Goal: Navigation & Orientation: Find specific page/section

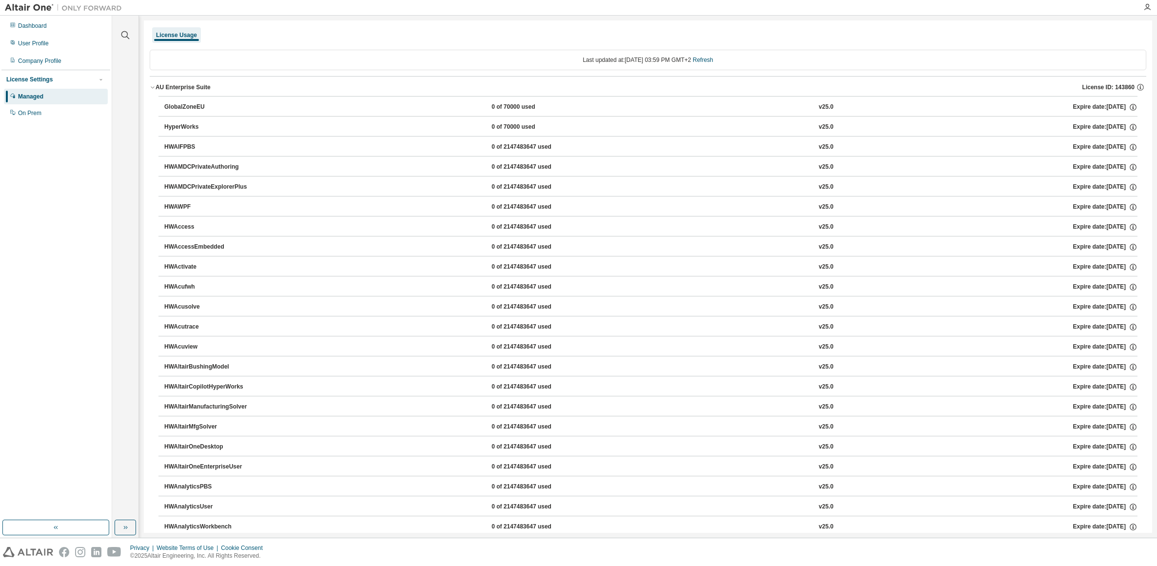
click at [151, 88] on icon "button" at bounding box center [153, 87] width 6 height 6
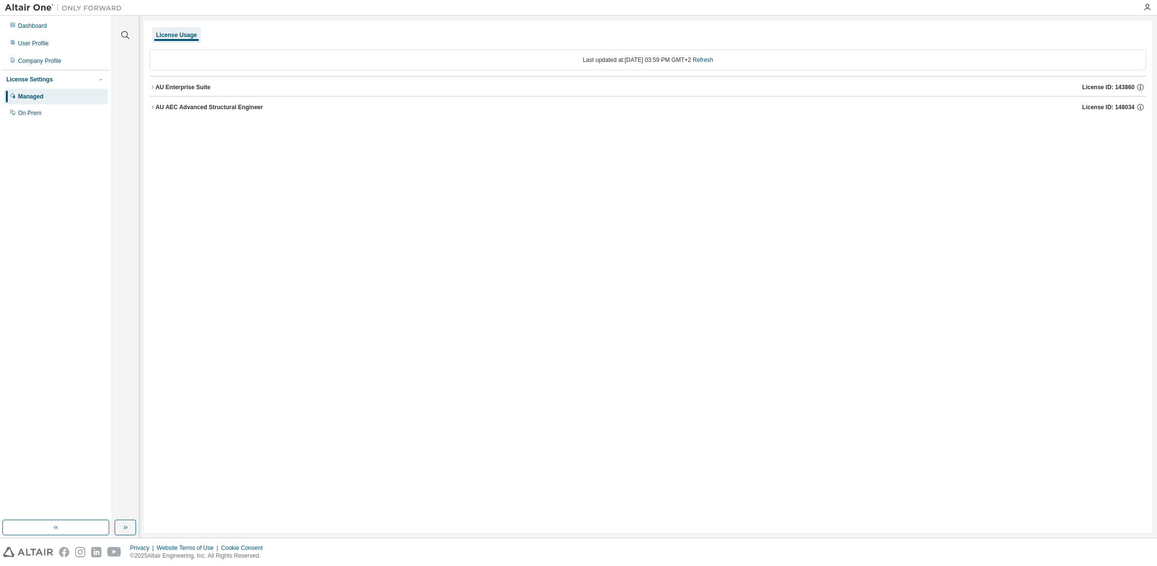
click at [151, 88] on icon "button" at bounding box center [153, 87] width 6 height 6
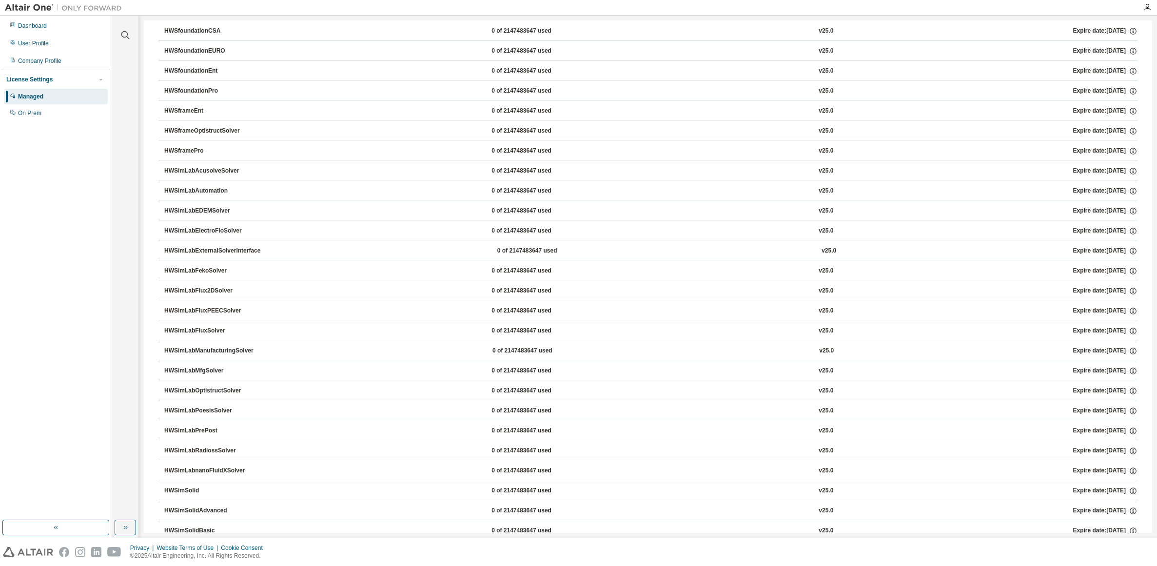
scroll to position [6137, 0]
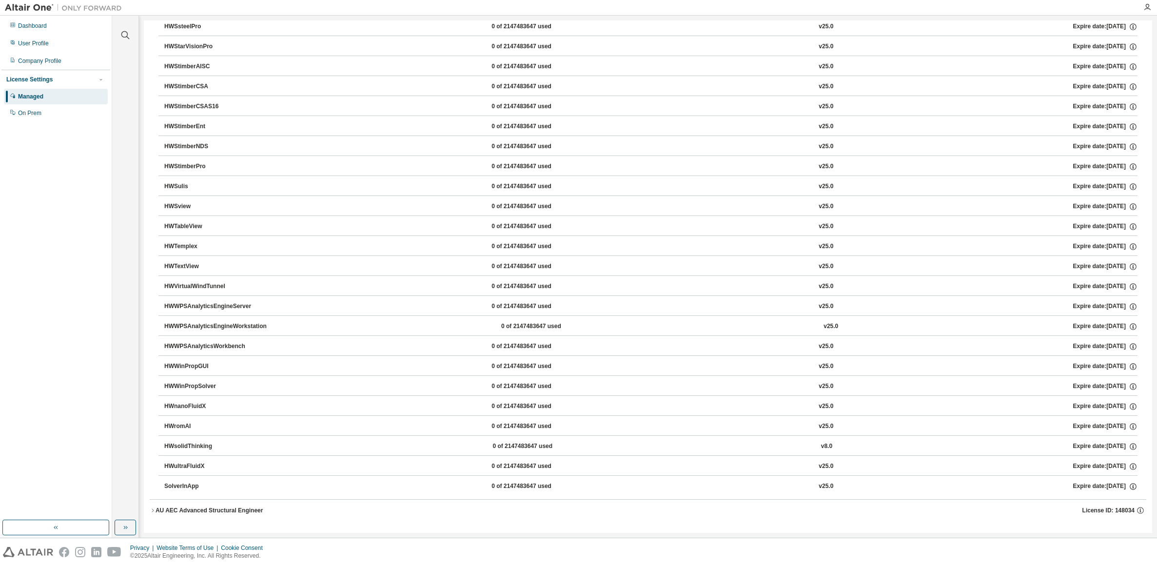
click at [153, 509] on icon "button" at bounding box center [153, 511] width 6 height 6
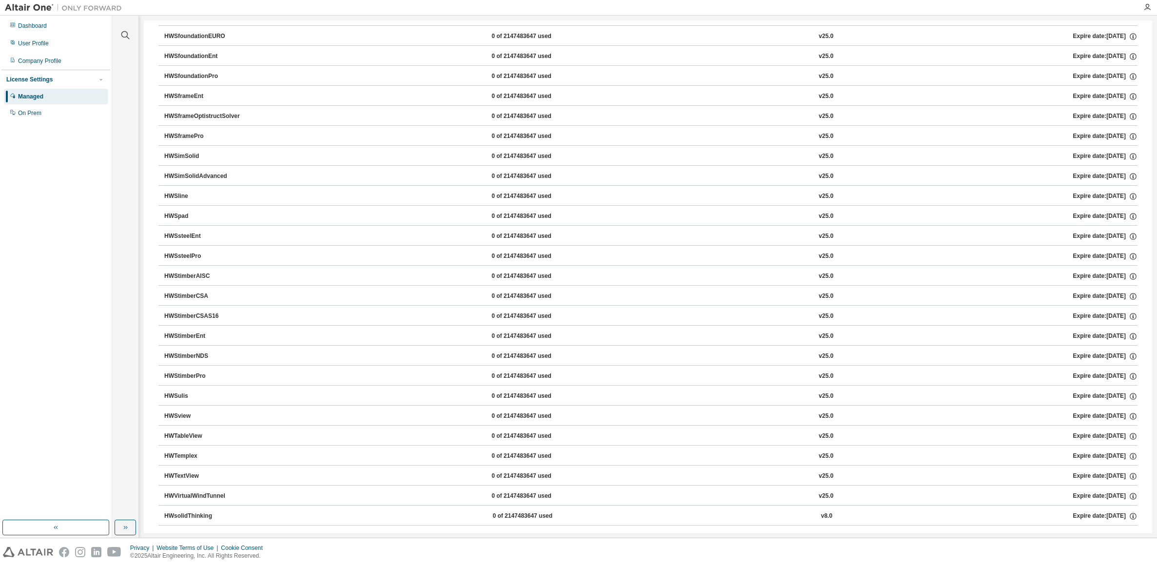
scroll to position [8300, 0]
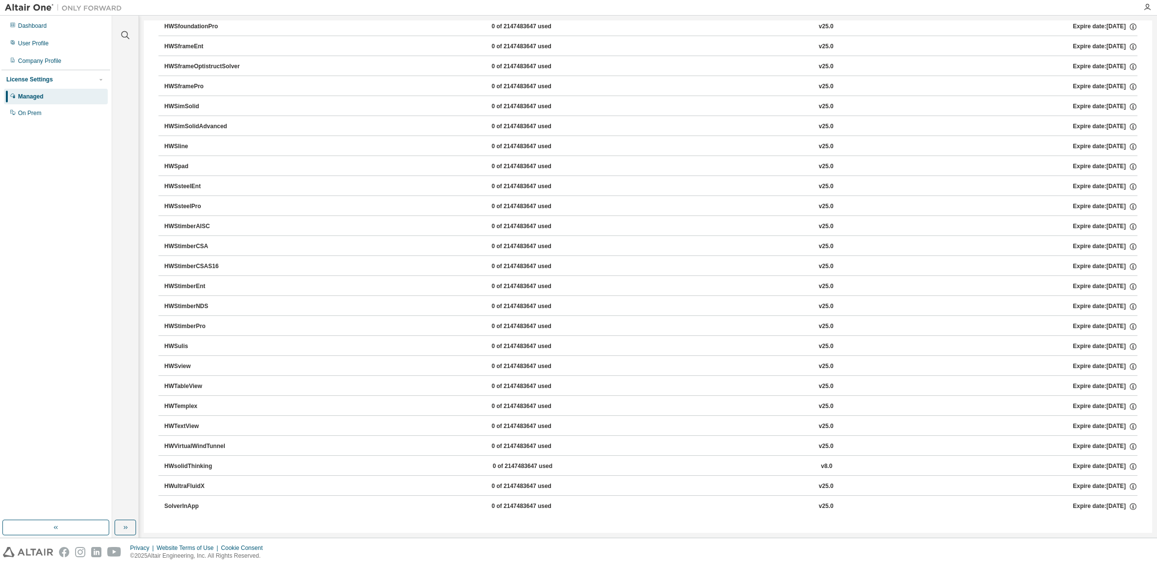
drag, startPoint x: 1154, startPoint y: 526, endPoint x: 1190, endPoint y: 297, distance: 231.0
click at [1156, 297] on html "Dashboard User Profile Company Profile License Settings Managed On Prem Clear a…" at bounding box center [578, 283] width 1157 height 566
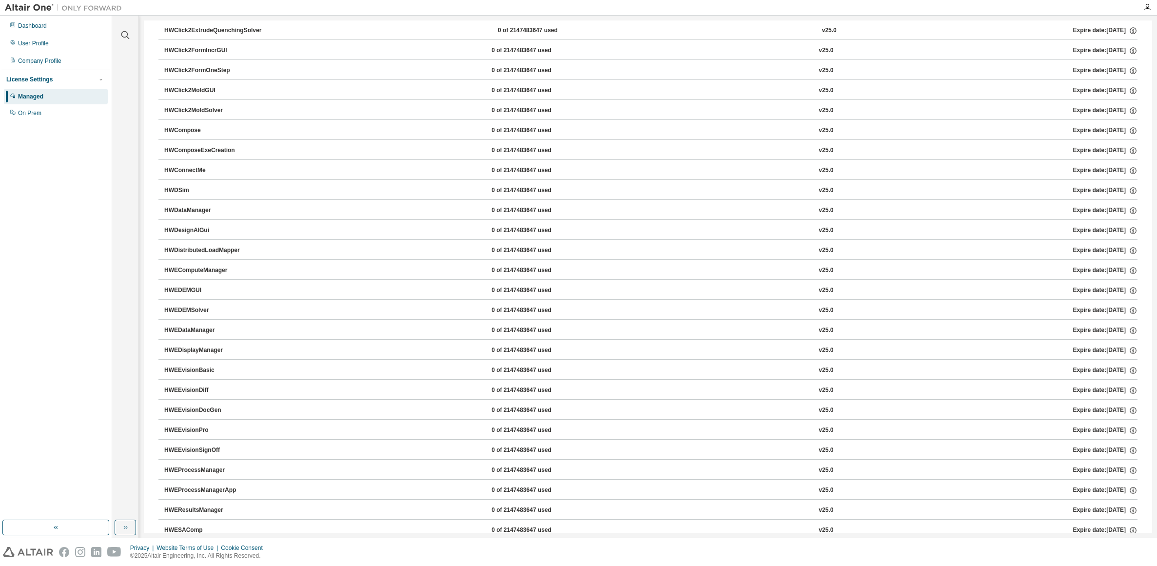
scroll to position [536, 0]
click at [30, 6] on img at bounding box center [66, 8] width 122 height 10
drag, startPoint x: 30, startPoint y: 6, endPoint x: 76, endPoint y: 225, distance: 223.7
click at [76, 225] on div "Dashboard User Profile Company Profile License Settings Managed On Prem" at bounding box center [55, 268] width 109 height 502
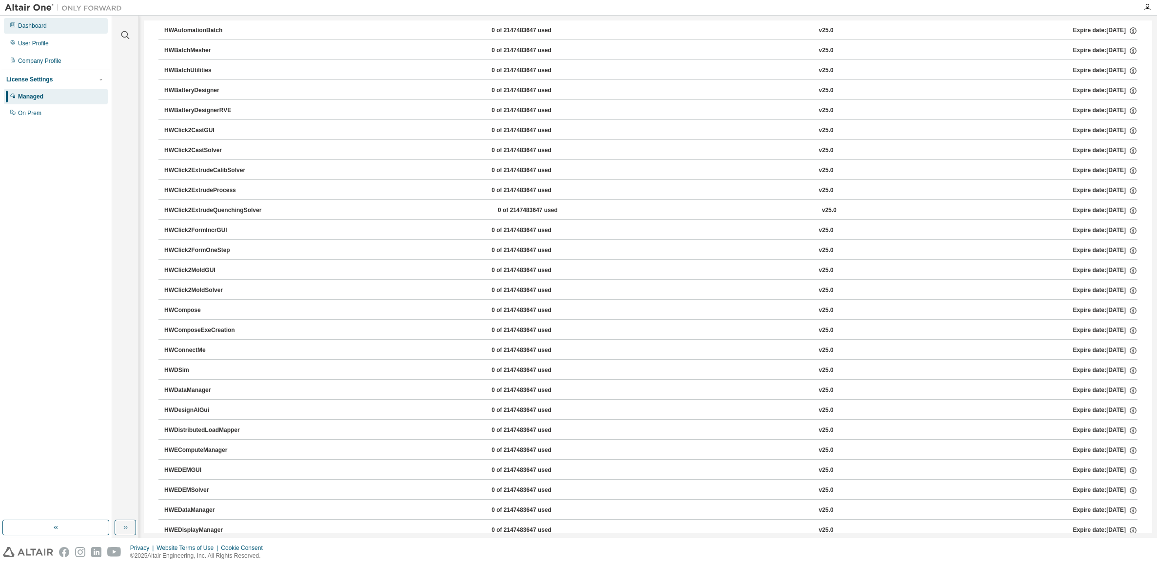
click at [42, 29] on div "Dashboard" at bounding box center [32, 26] width 29 height 8
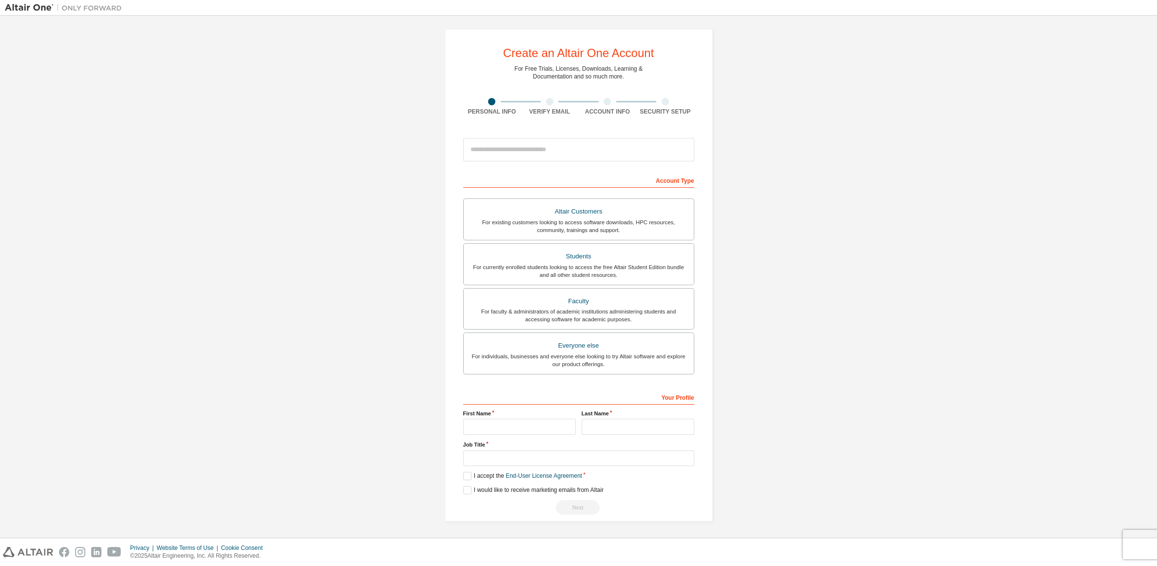
scroll to position [4, 0]
